Goal: Complete application form: Complete application form

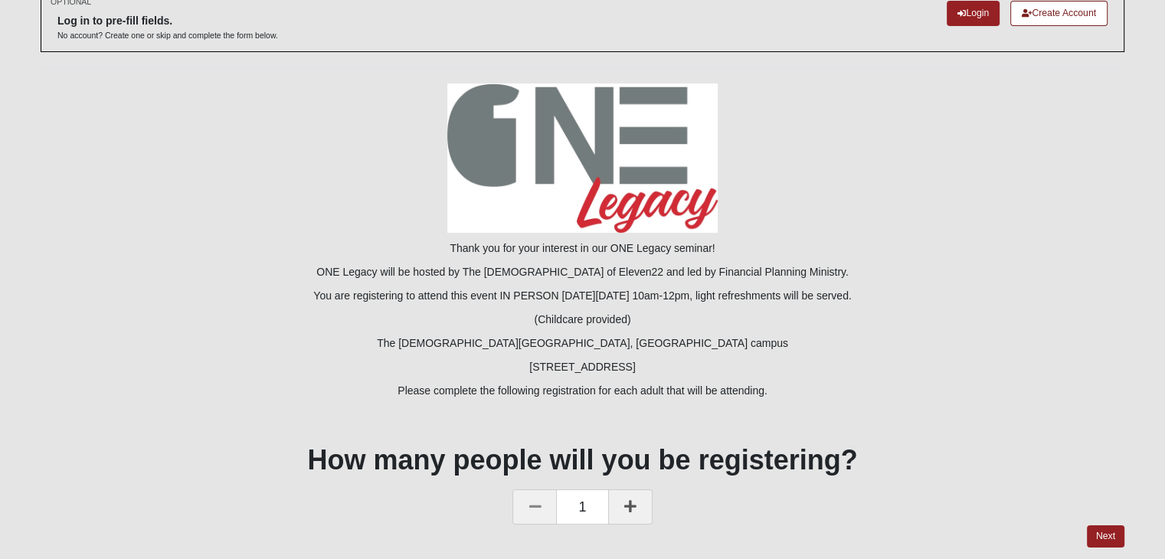
scroll to position [141, 0]
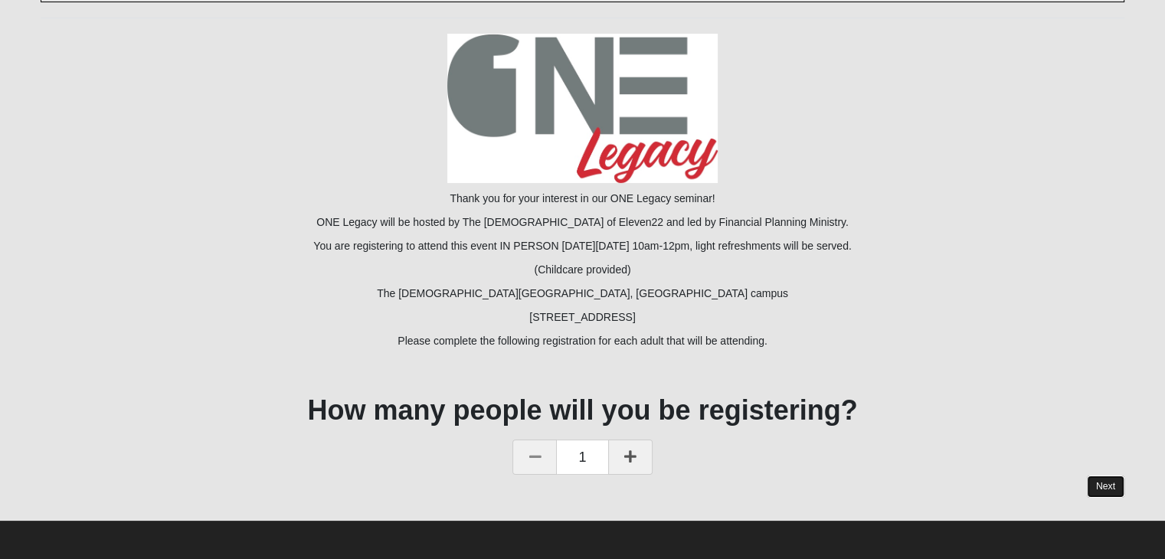
click at [1110, 490] on link "Next" at bounding box center [1106, 487] width 38 height 22
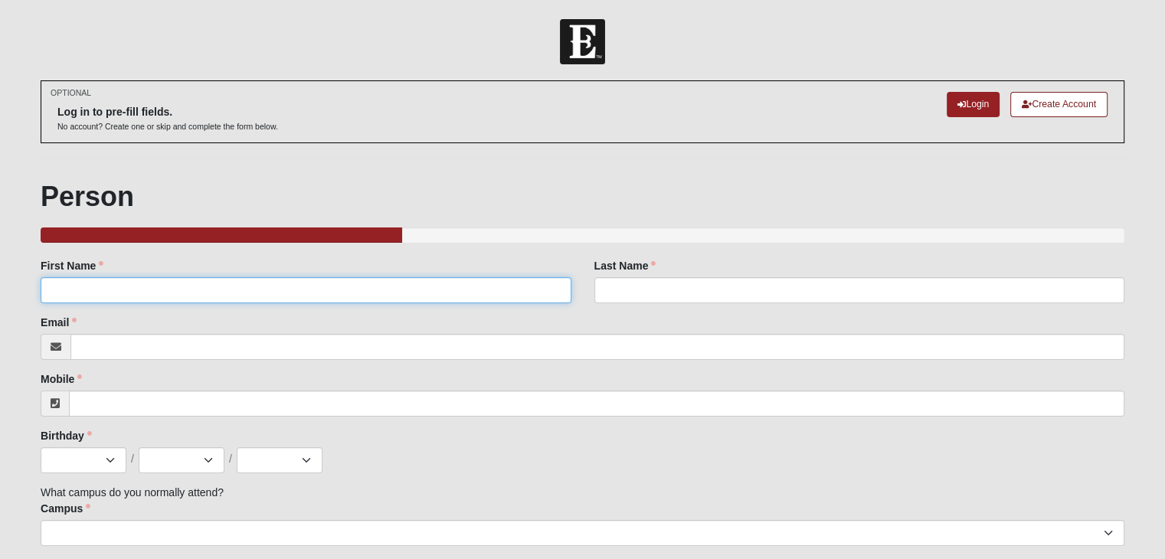
click at [117, 293] on input "First Name" at bounding box center [306, 290] width 530 height 26
type input "[PERSON_NAME]"
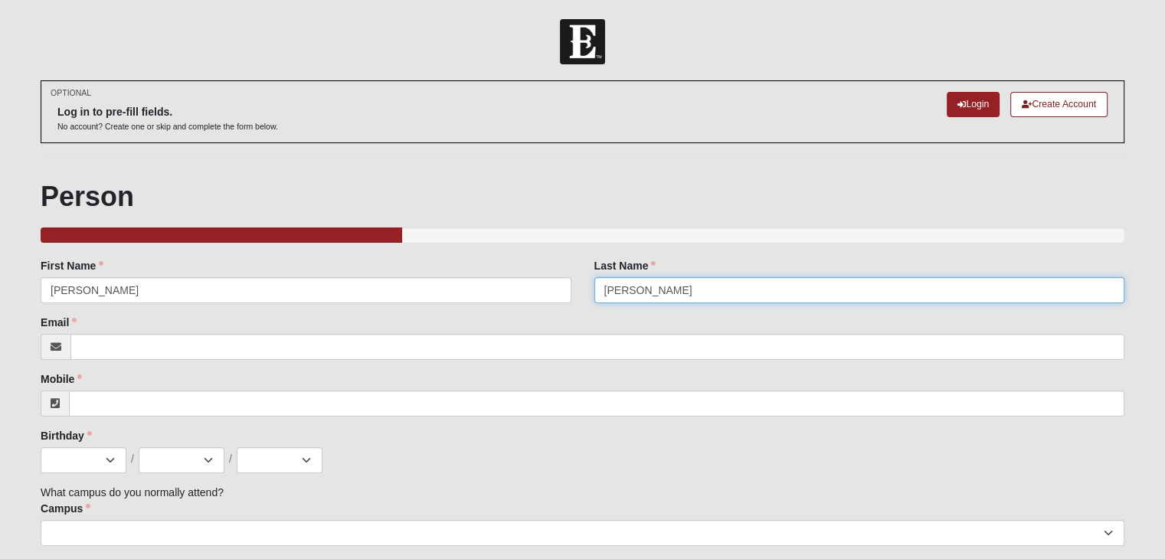
type input "[PERSON_NAME]"
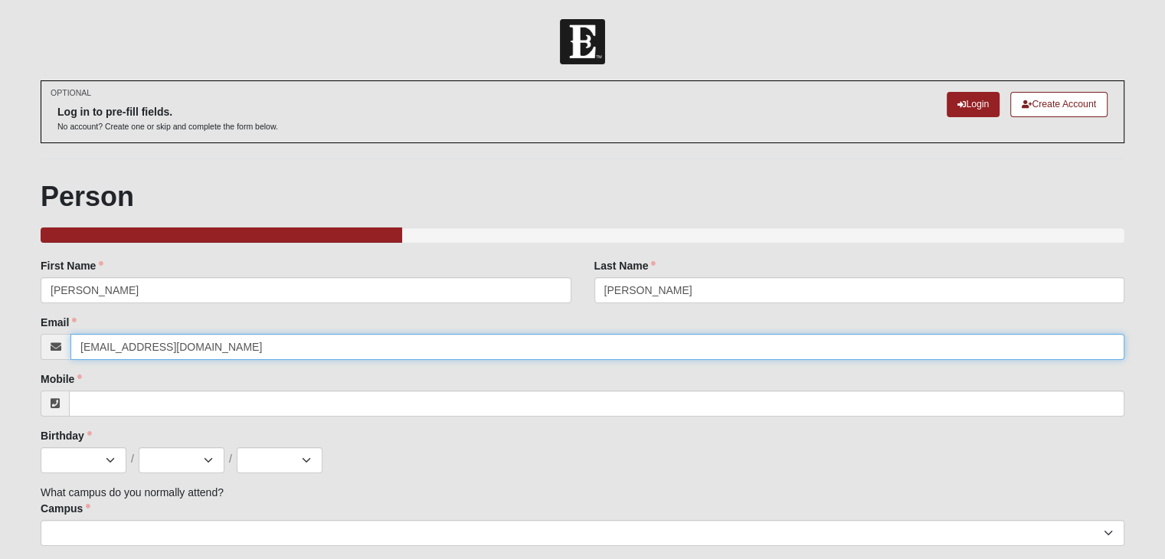
type input "[EMAIL_ADDRESS][DOMAIN_NAME]"
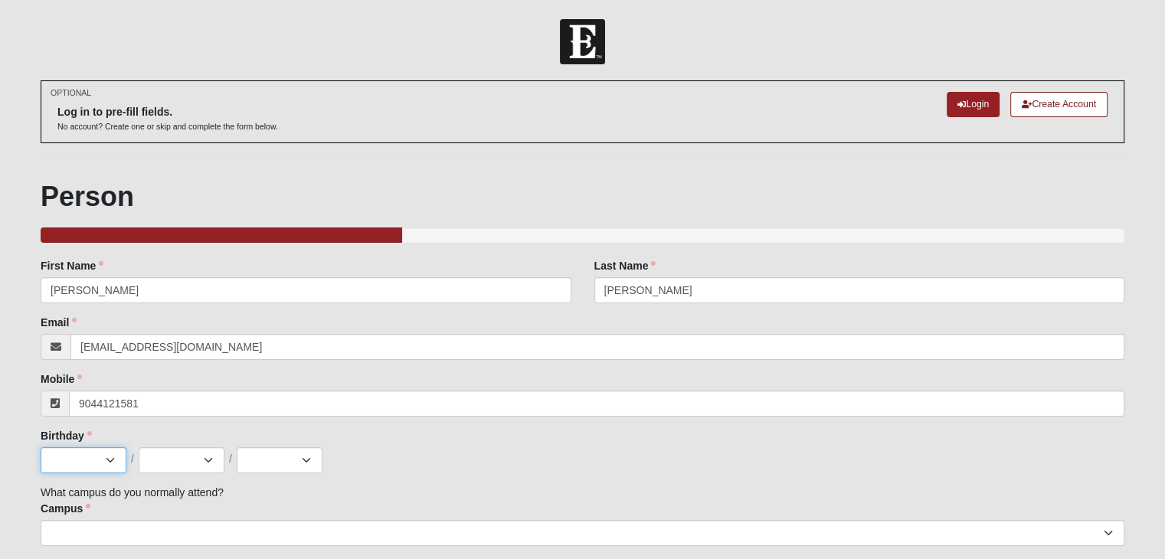
type input "[PHONE_NUMBER]"
click at [79, 462] on select "Jan Feb Mar Apr May Jun [DATE] Aug Sep Oct Nov Dec" at bounding box center [84, 460] width 86 height 26
select select "1"
click at [41, 447] on select "Jan Feb Mar Apr May Jun [DATE] Aug Sep Oct Nov Dec" at bounding box center [84, 460] width 86 height 26
click at [178, 456] on select "1 2 3 4 5 6 7 8 9 10 11 12 13 14 15 16 17 18 19 20 21 22 23 24 25 26 27 28 29 3…" at bounding box center [182, 460] width 86 height 26
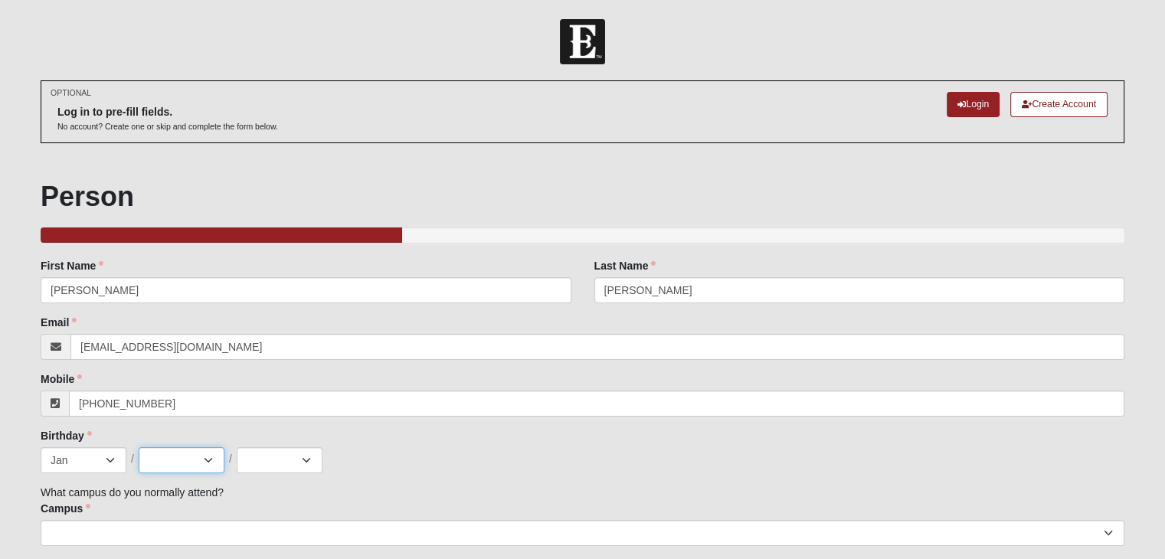
select select "26"
click at [139, 447] on select "1 2 3 4 5 6 7 8 9 10 11 12 13 14 15 16 17 18 19 20 21 22 23 24 25 26 27 28 29 3…" at bounding box center [182, 460] width 86 height 26
click at [279, 458] on select "2025 2024 2023 2022 2021 2020 2019 2018 2017 2016 2015 2014 2013 2012 2011 2010…" at bounding box center [280, 460] width 86 height 26
select select "1962"
click at [237, 447] on select "2025 2024 2023 2022 2021 2020 2019 2018 2017 2016 2015 2014 2013 2012 2011 2010…" at bounding box center [280, 460] width 86 height 26
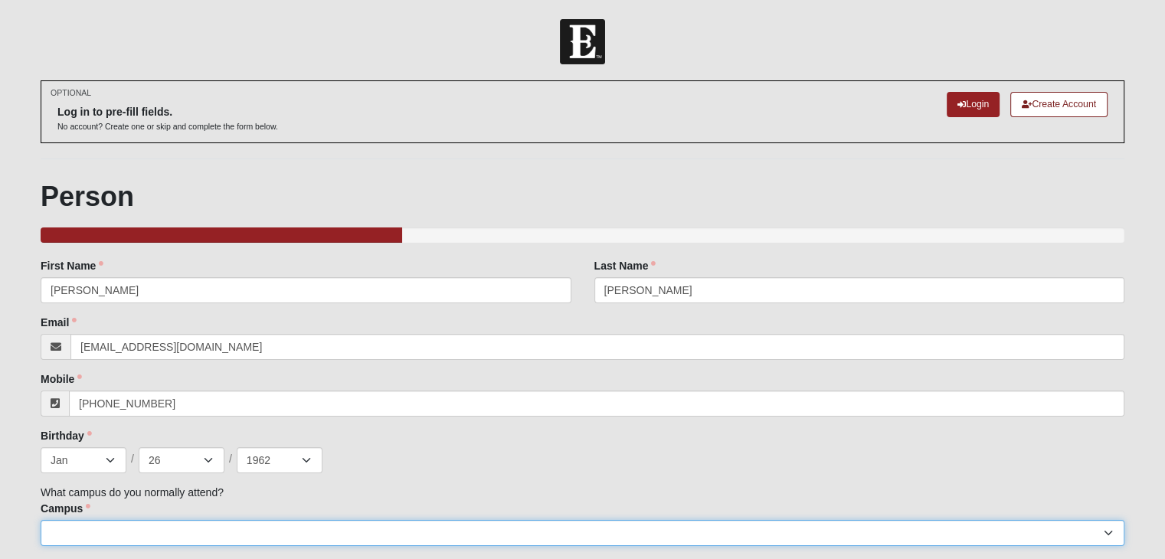
click at [109, 525] on select "[GEOGRAPHIC_DATA] [GEOGRAPHIC_DATA] (Coming Soon) Eleven22 Online [PERSON_NAME]…" at bounding box center [583, 533] width 1084 height 26
select select "3"
click at [41, 520] on select "[GEOGRAPHIC_DATA] [GEOGRAPHIC_DATA] (Coming Soon) Eleven22 Online [PERSON_NAME]…" at bounding box center [583, 533] width 1084 height 26
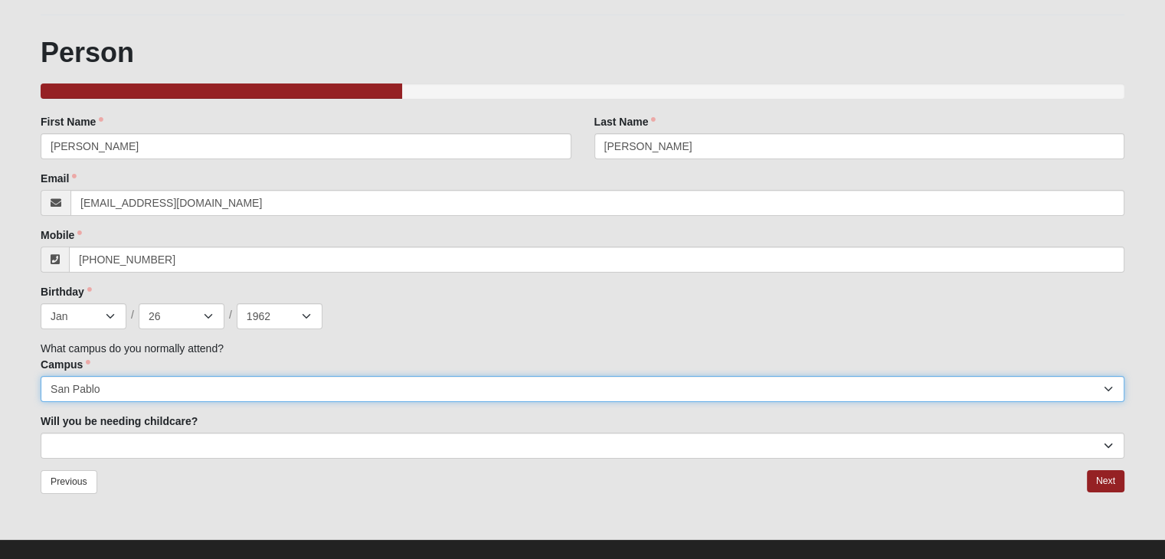
scroll to position [163, 0]
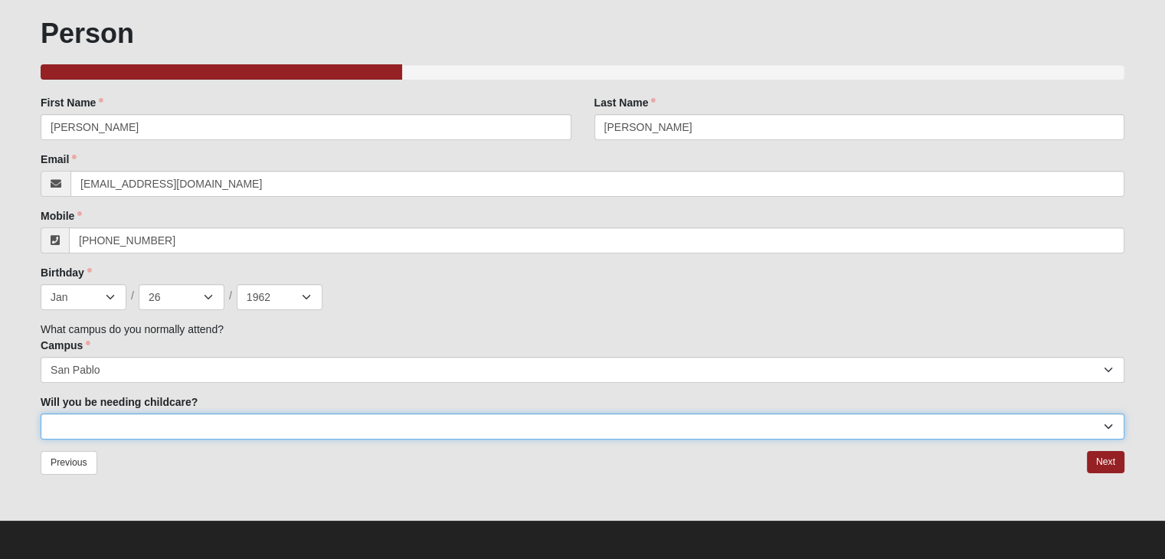
click at [67, 415] on select "No Yes" at bounding box center [583, 426] width 1084 height 26
select select "No"
click at [41, 413] on select "No Yes" at bounding box center [583, 426] width 1084 height 26
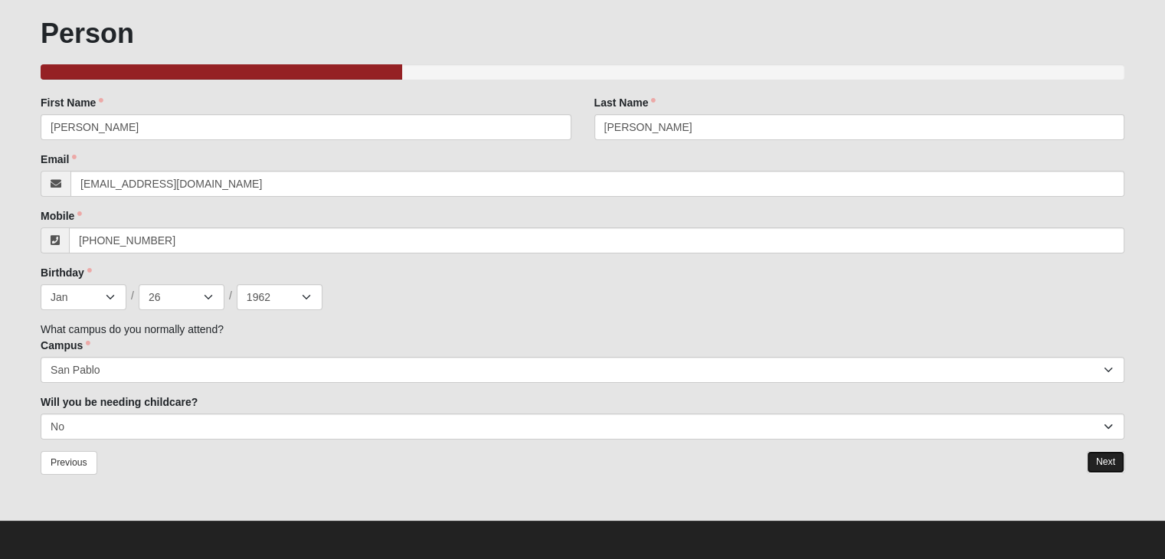
click at [1109, 469] on link "Next" at bounding box center [1106, 462] width 38 height 22
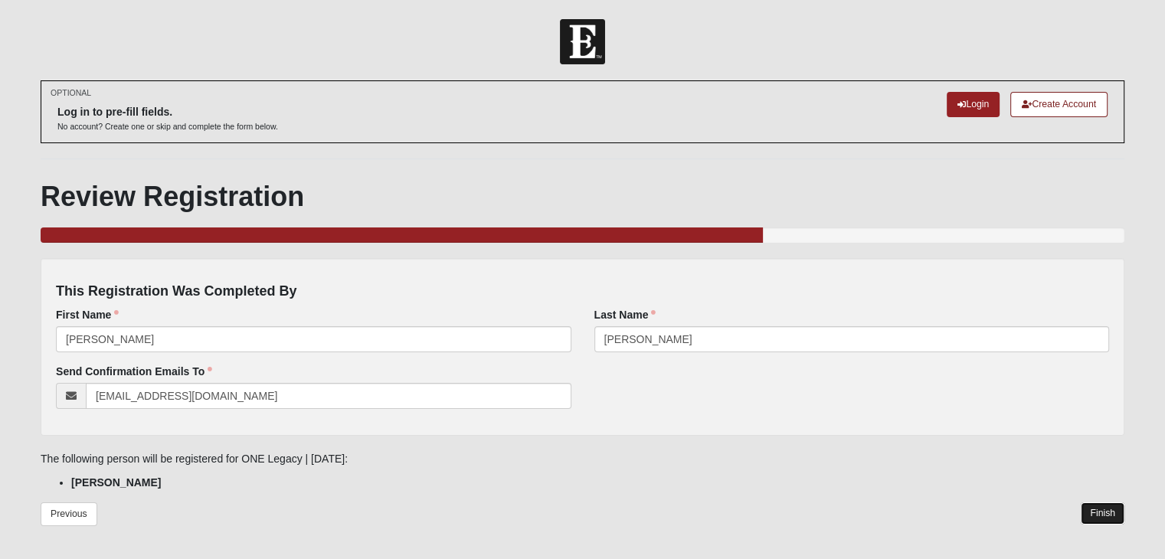
click at [1093, 521] on link "Finish" at bounding box center [1102, 513] width 44 height 22
